Goal: Transaction & Acquisition: Purchase product/service

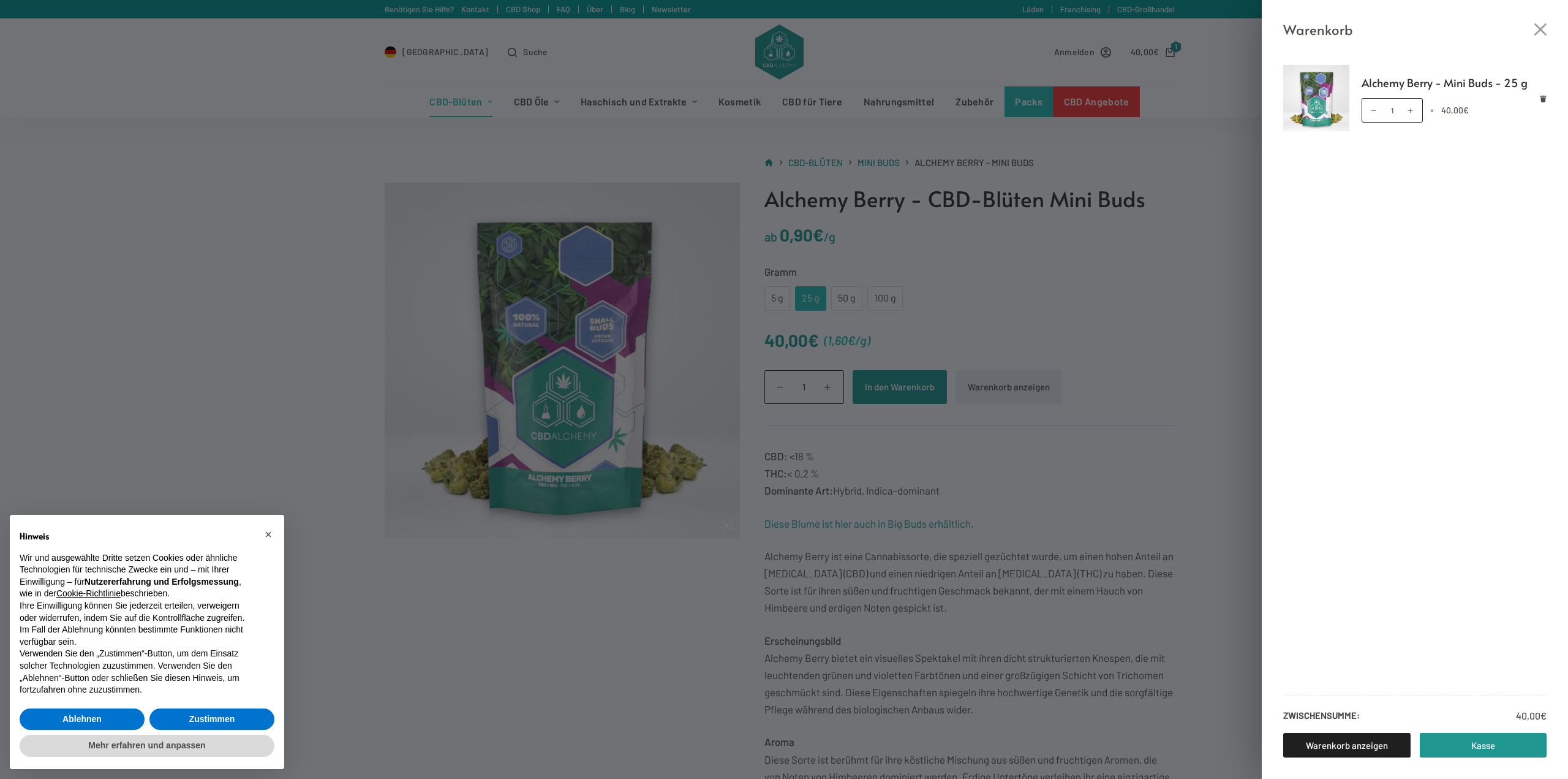
click at [324, 228] on div "Warenkorb Alchemy Berry - Mini Buds - 25 g Alchemy Berry - Mini Buds - 25 g Men…" at bounding box center [784, 389] width 1568 height 779
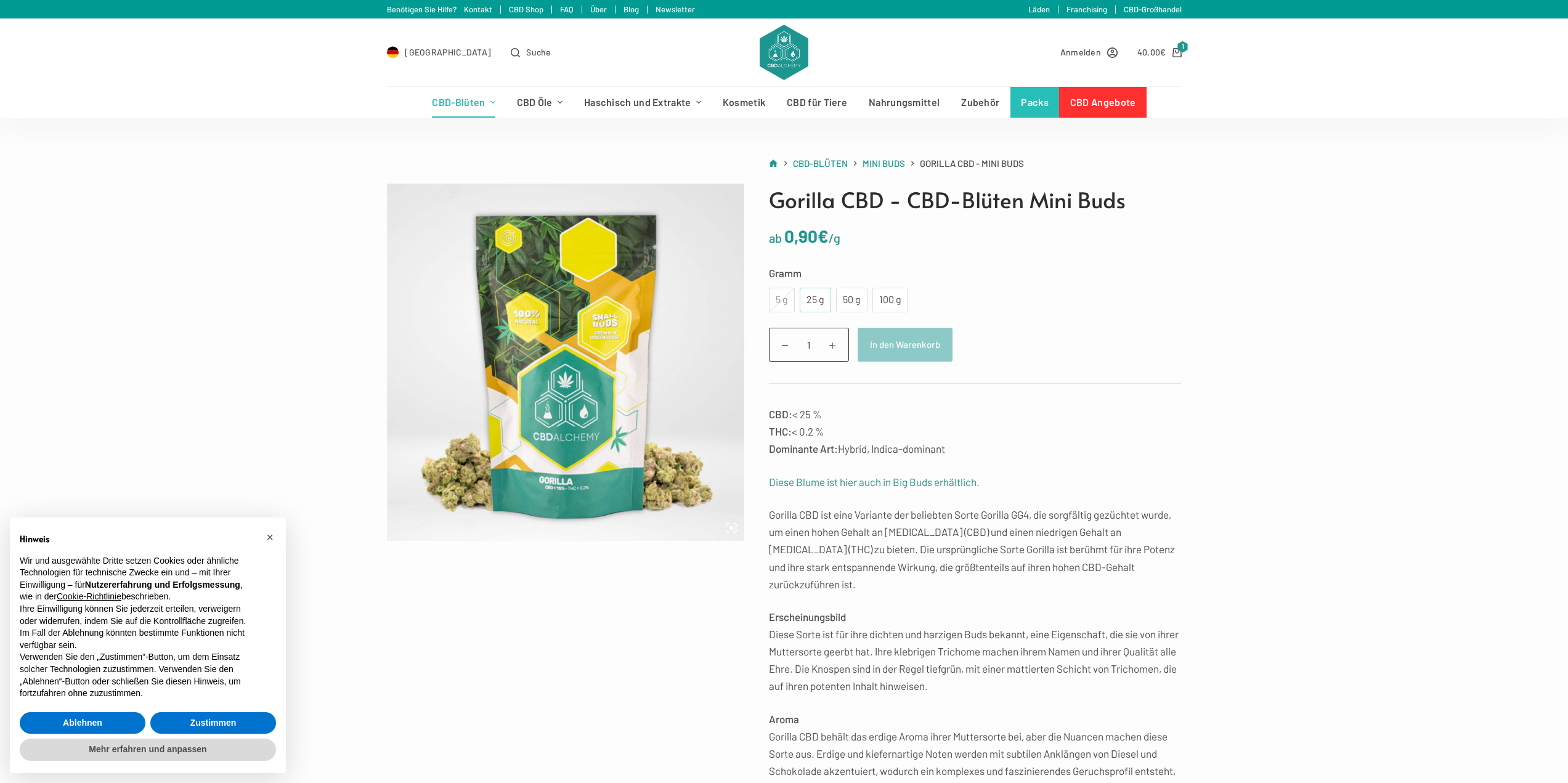
click at [828, 301] on div "25 g" at bounding box center [815, 300] width 32 height 25
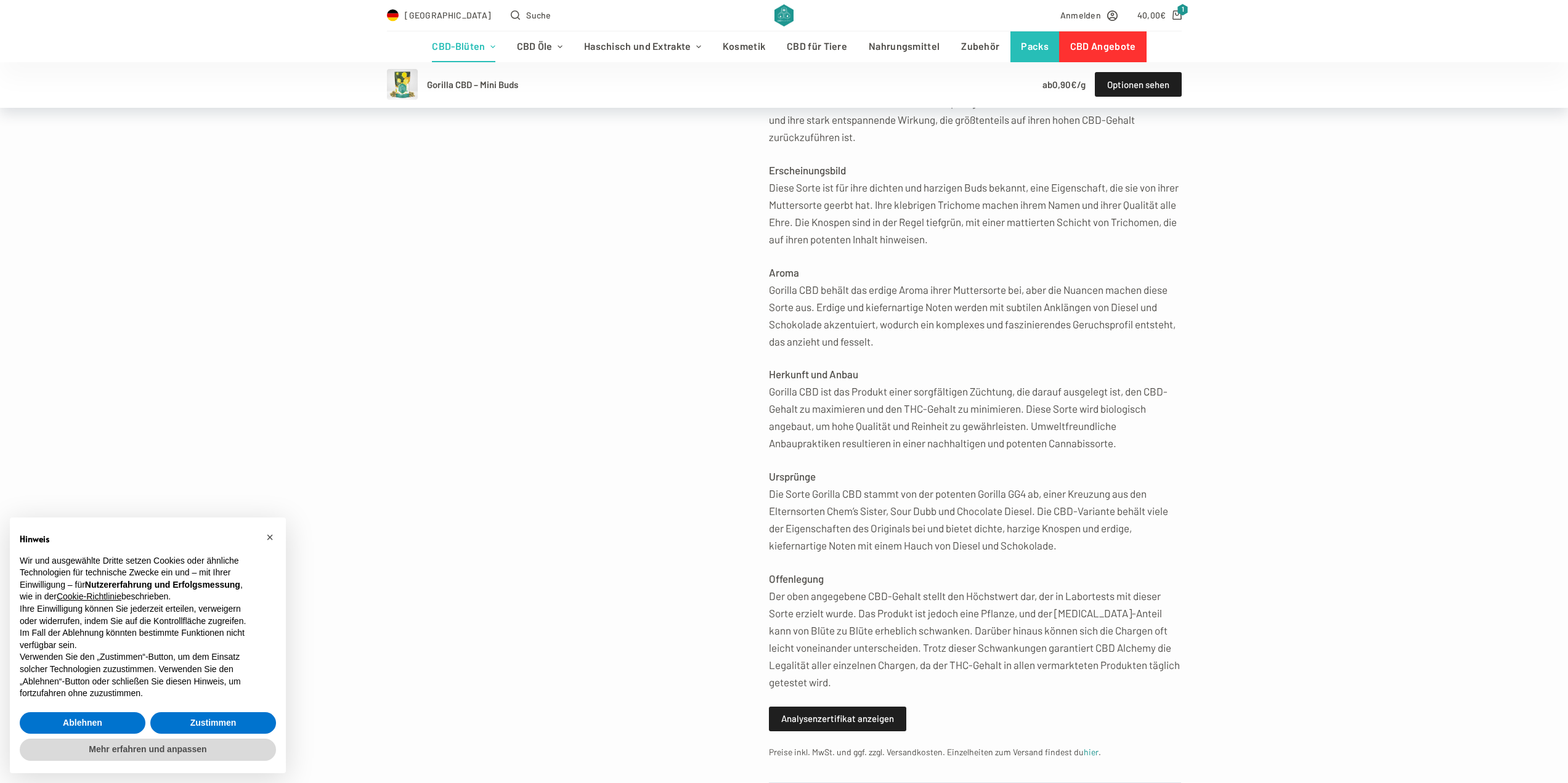
scroll to position [493, 0]
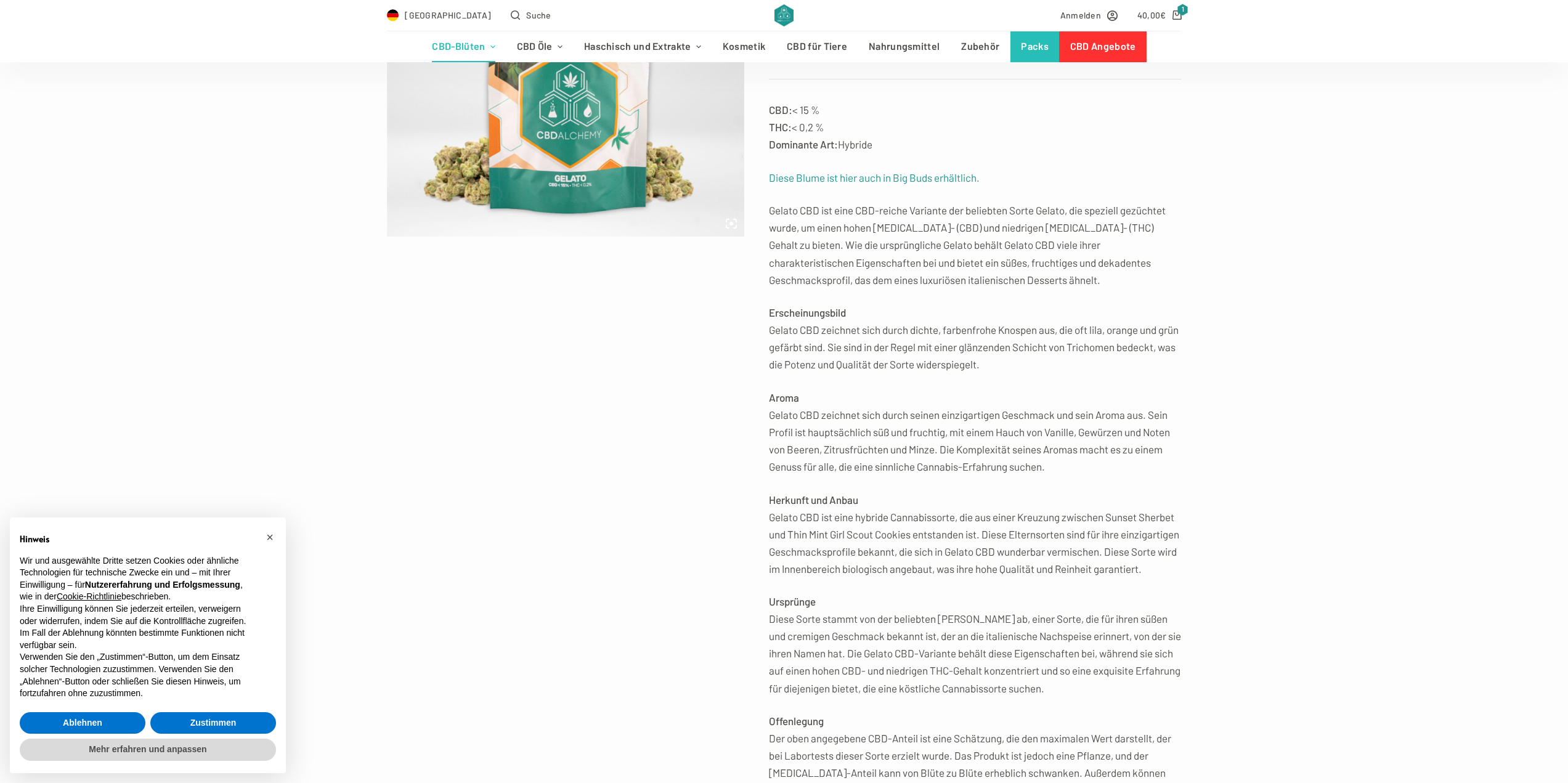
scroll to position [62, 0]
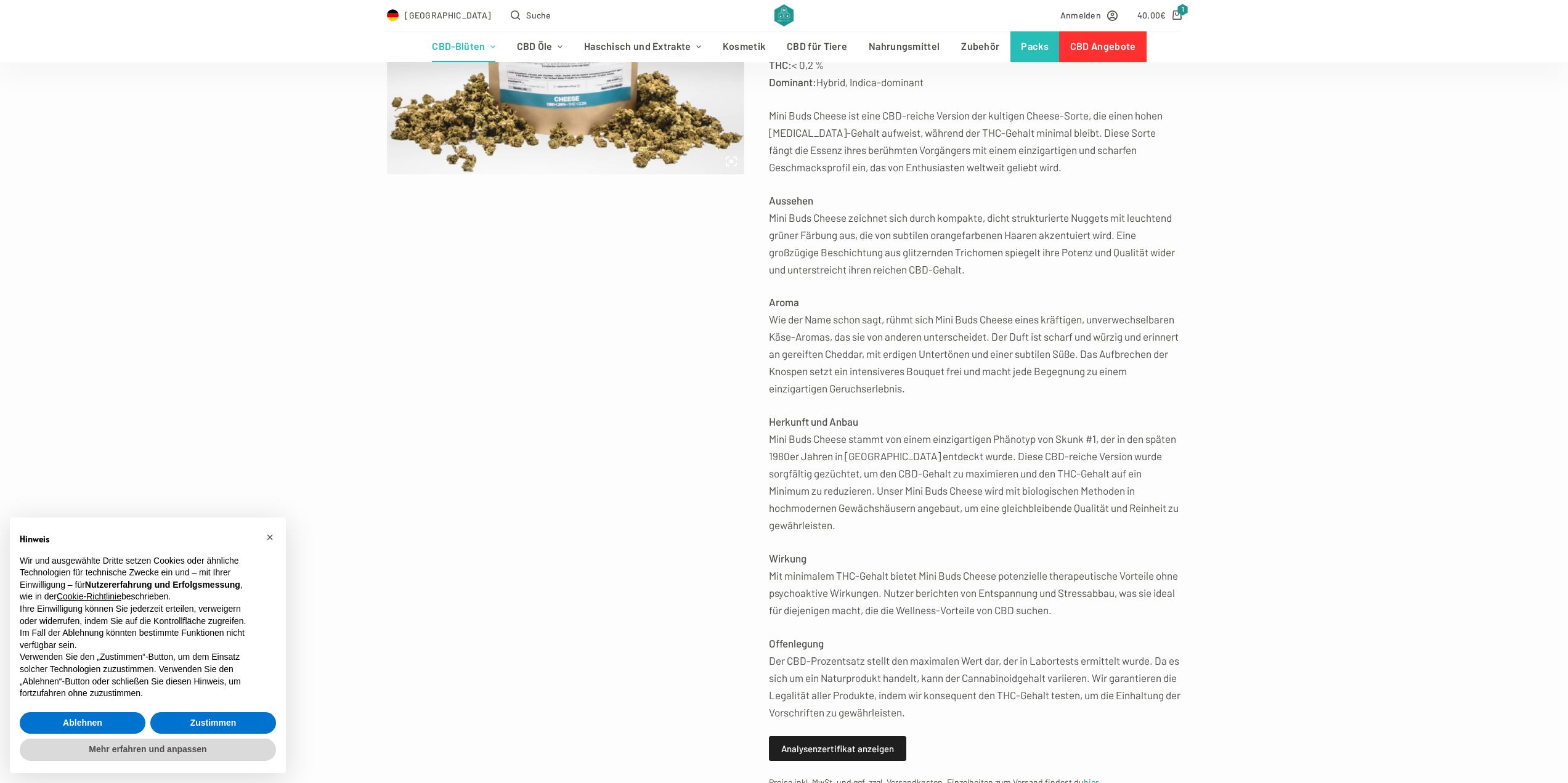
scroll to position [370, 0]
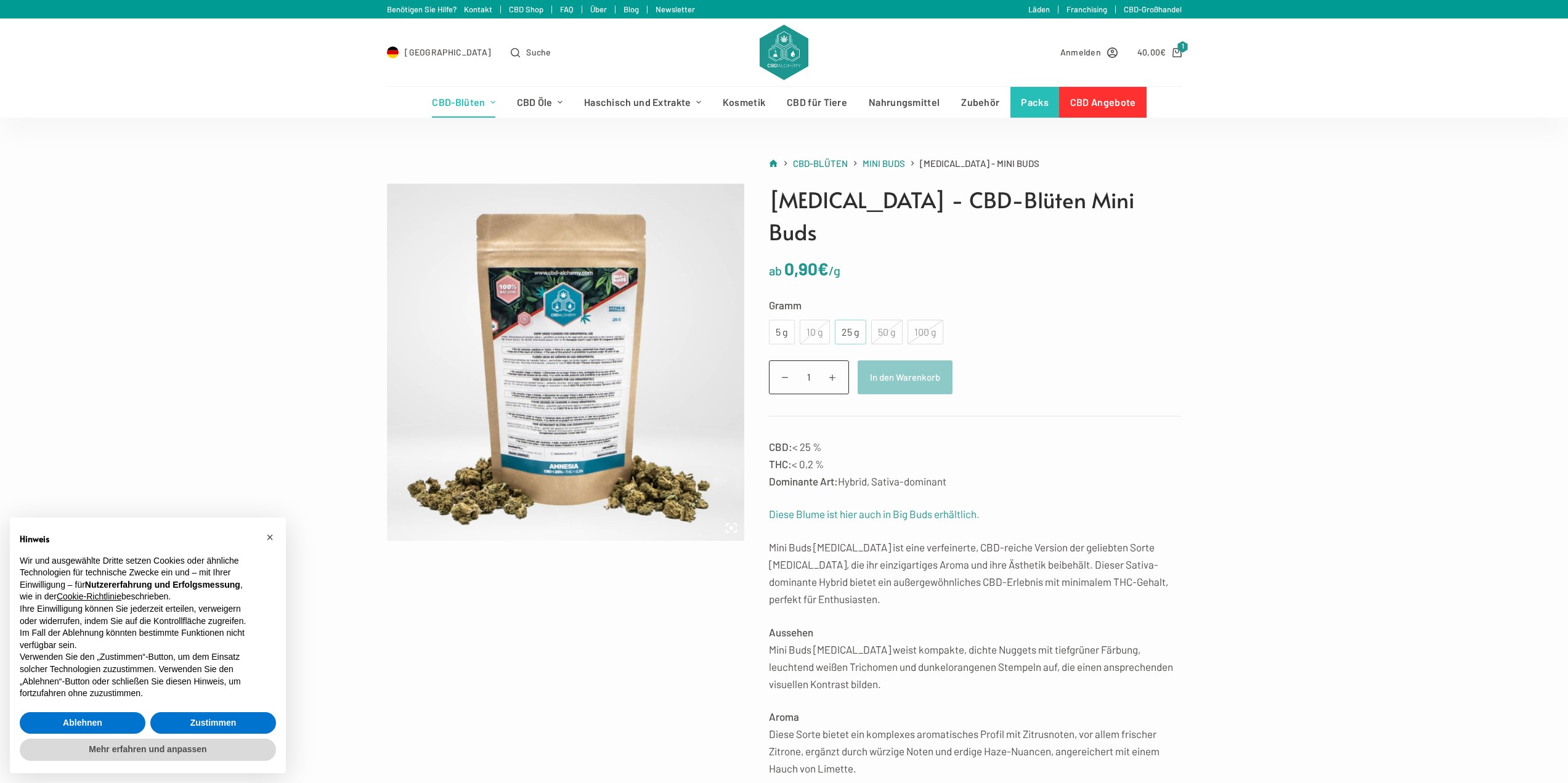
click at [846, 324] on div "25 g" at bounding box center [851, 332] width 17 height 16
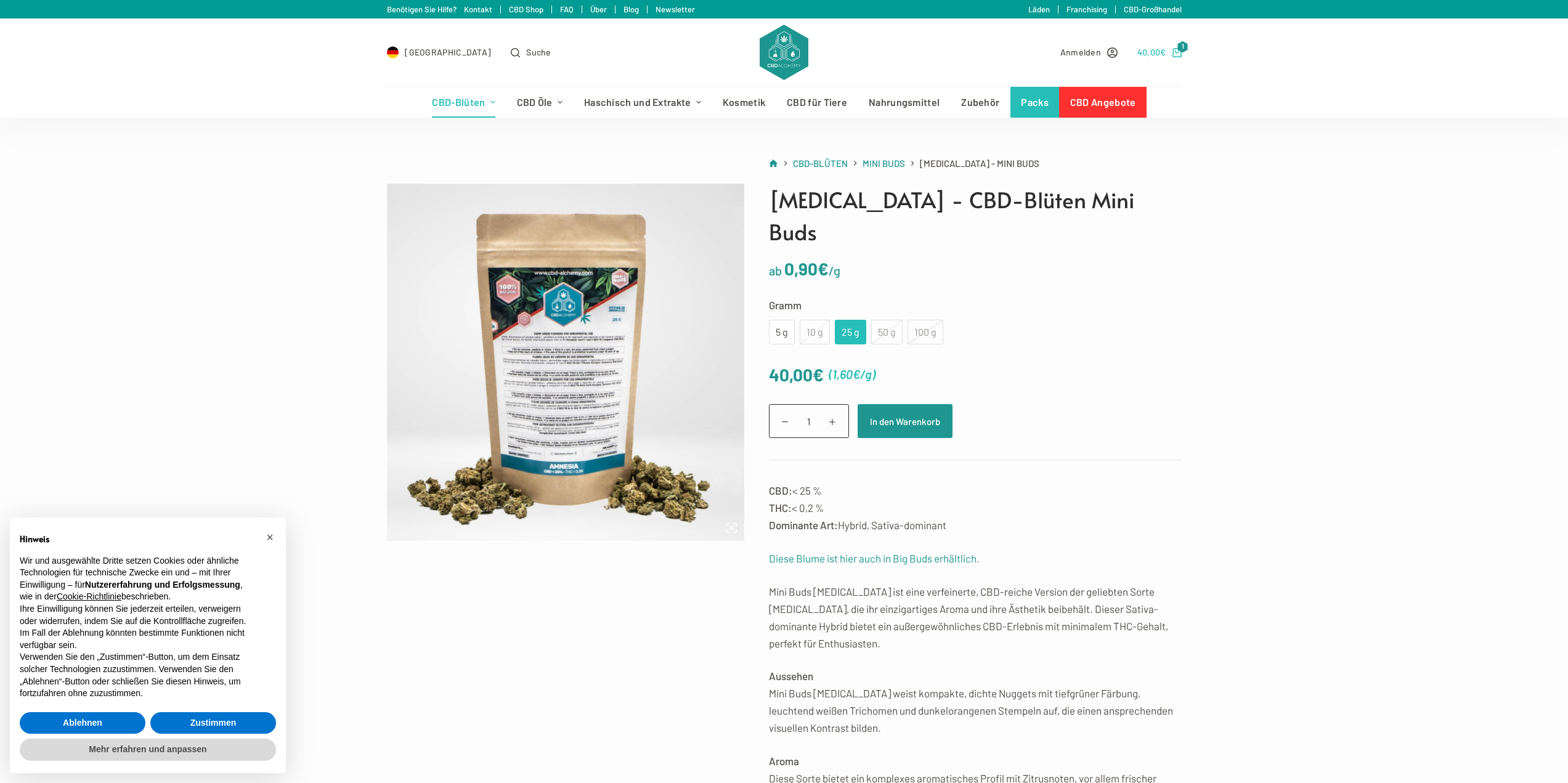
click at [1169, 53] on link "40,00 € 1" at bounding box center [1160, 52] width 44 height 14
